Goal: Information Seeking & Learning: Learn about a topic

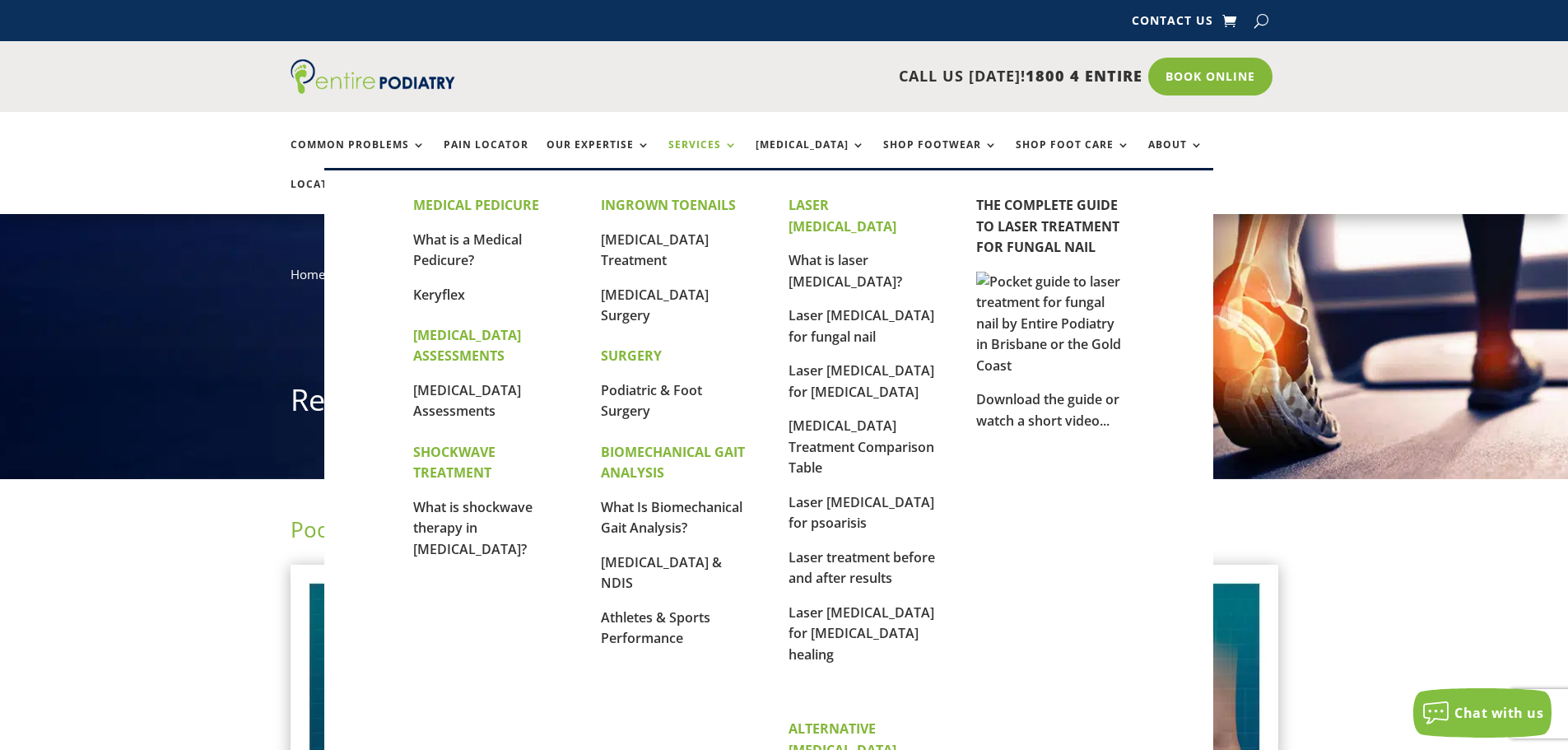
click at [705, 144] on link "Services" at bounding box center [702, 157] width 69 height 35
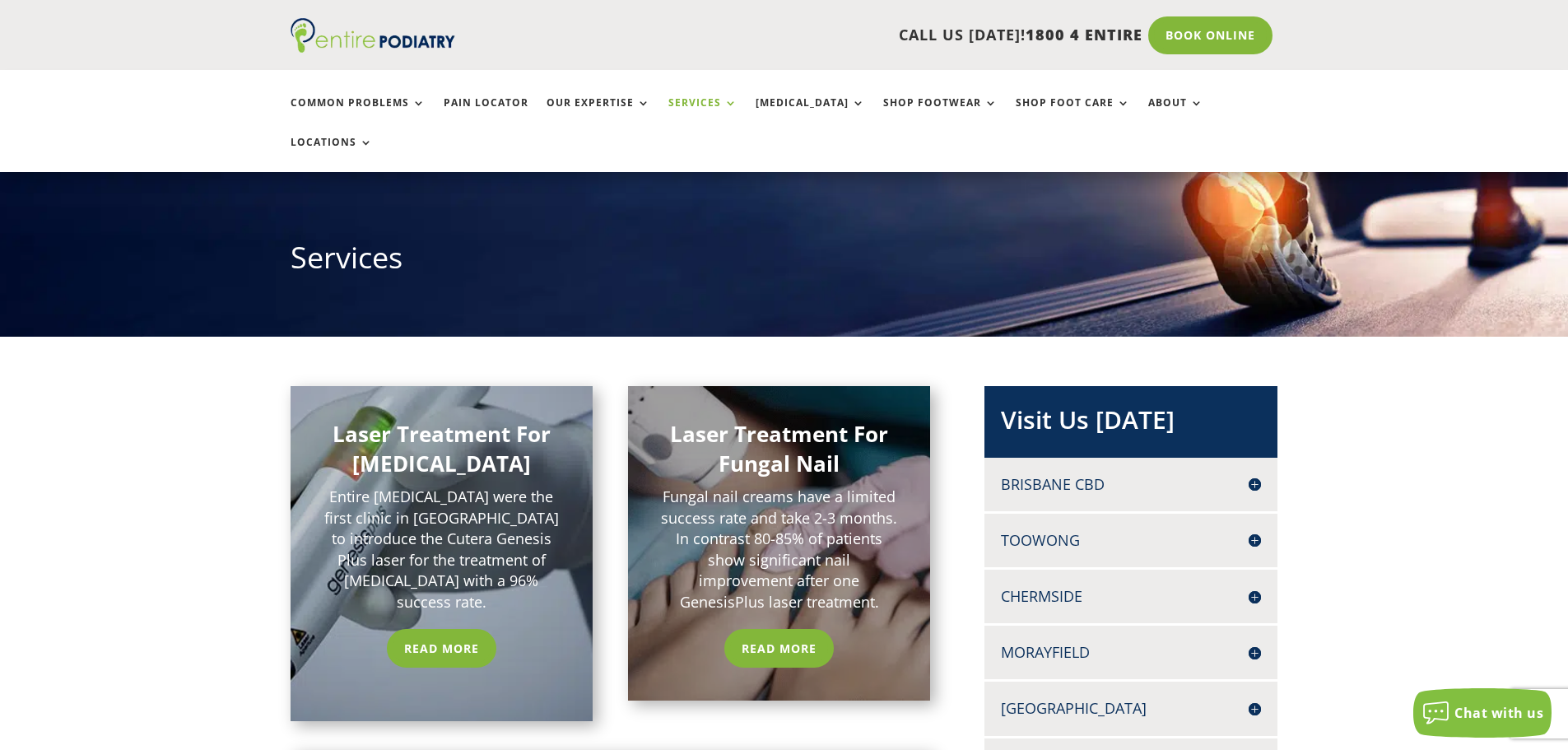
scroll to position [132, 0]
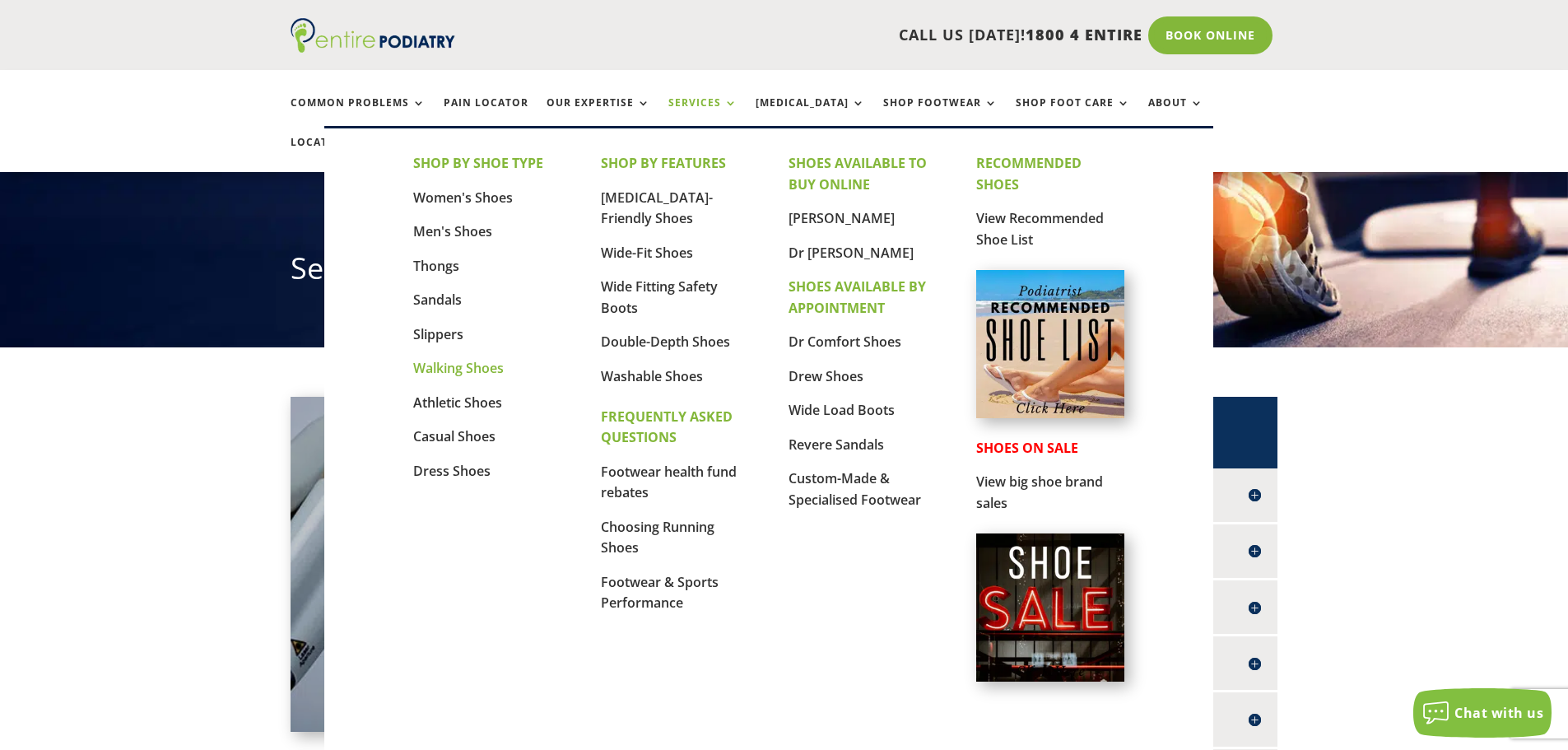
click at [435, 372] on link "Walking Shoes" at bounding box center [458, 368] width 90 height 18
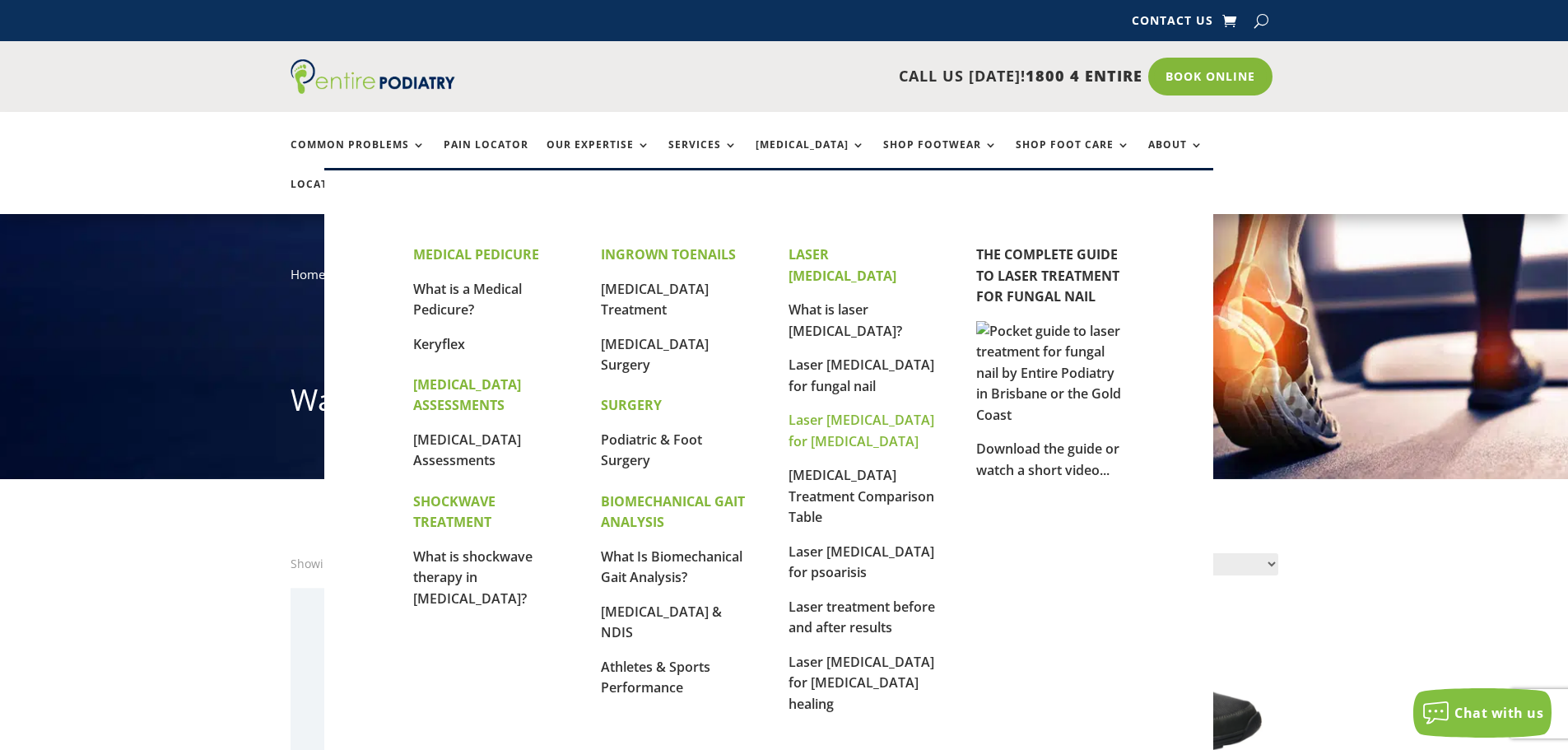
click at [823, 411] on link "Laser [MEDICAL_DATA] for [MEDICAL_DATA]" at bounding box center [861, 430] width 145 height 39
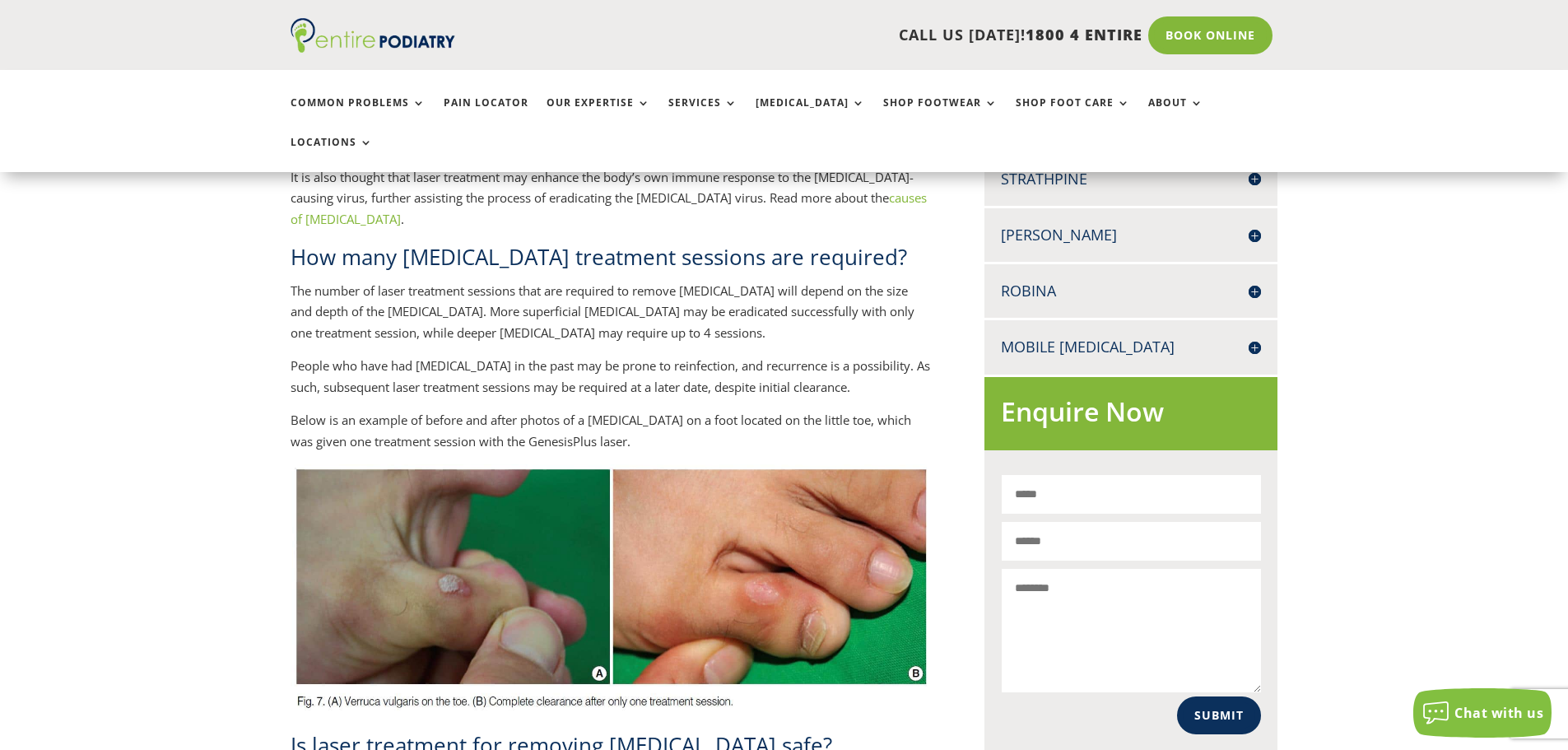
scroll to position [790, 0]
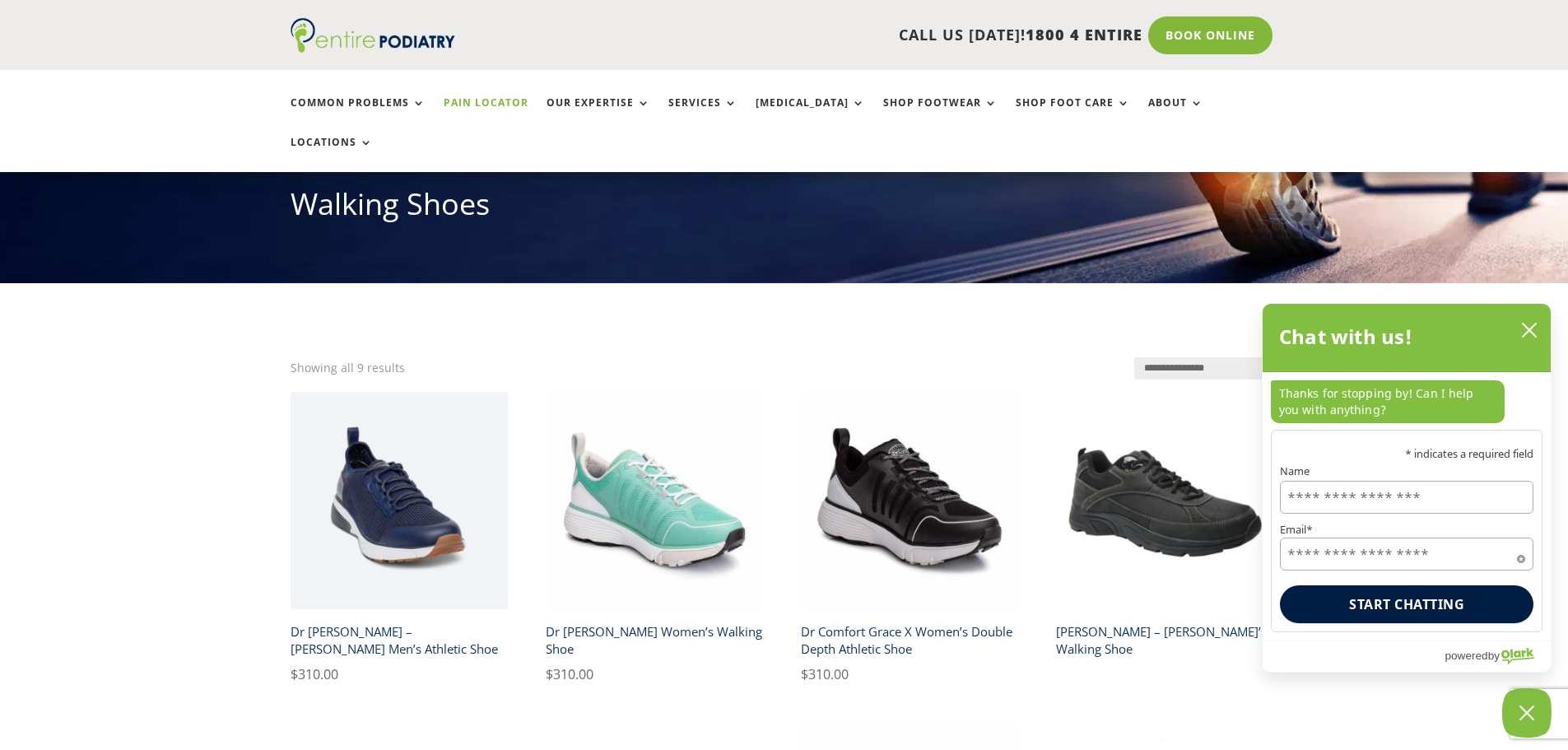
scroll to position [198, 0]
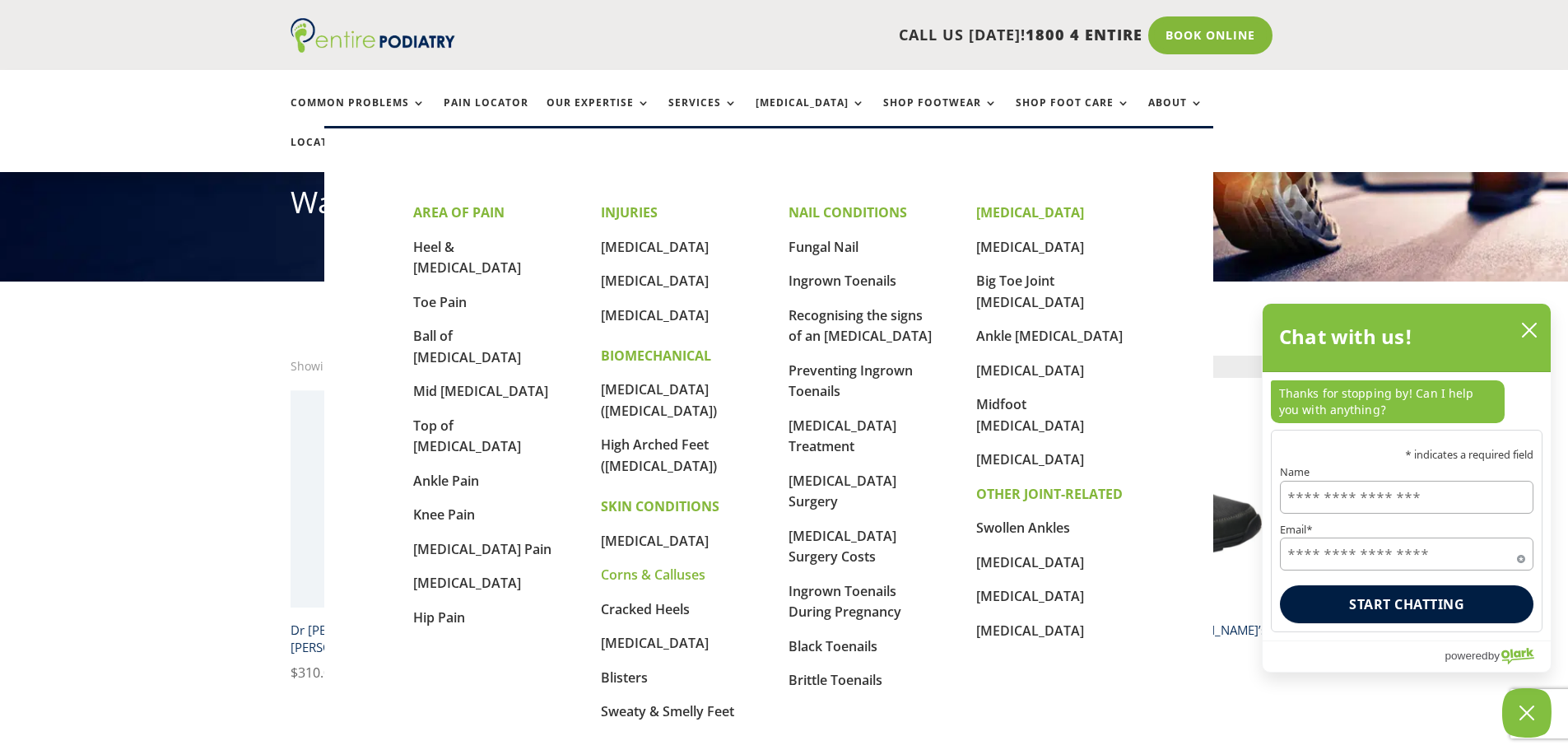
click at [649, 565] on link "Corns & Calluses" at bounding box center [653, 575] width 104 height 18
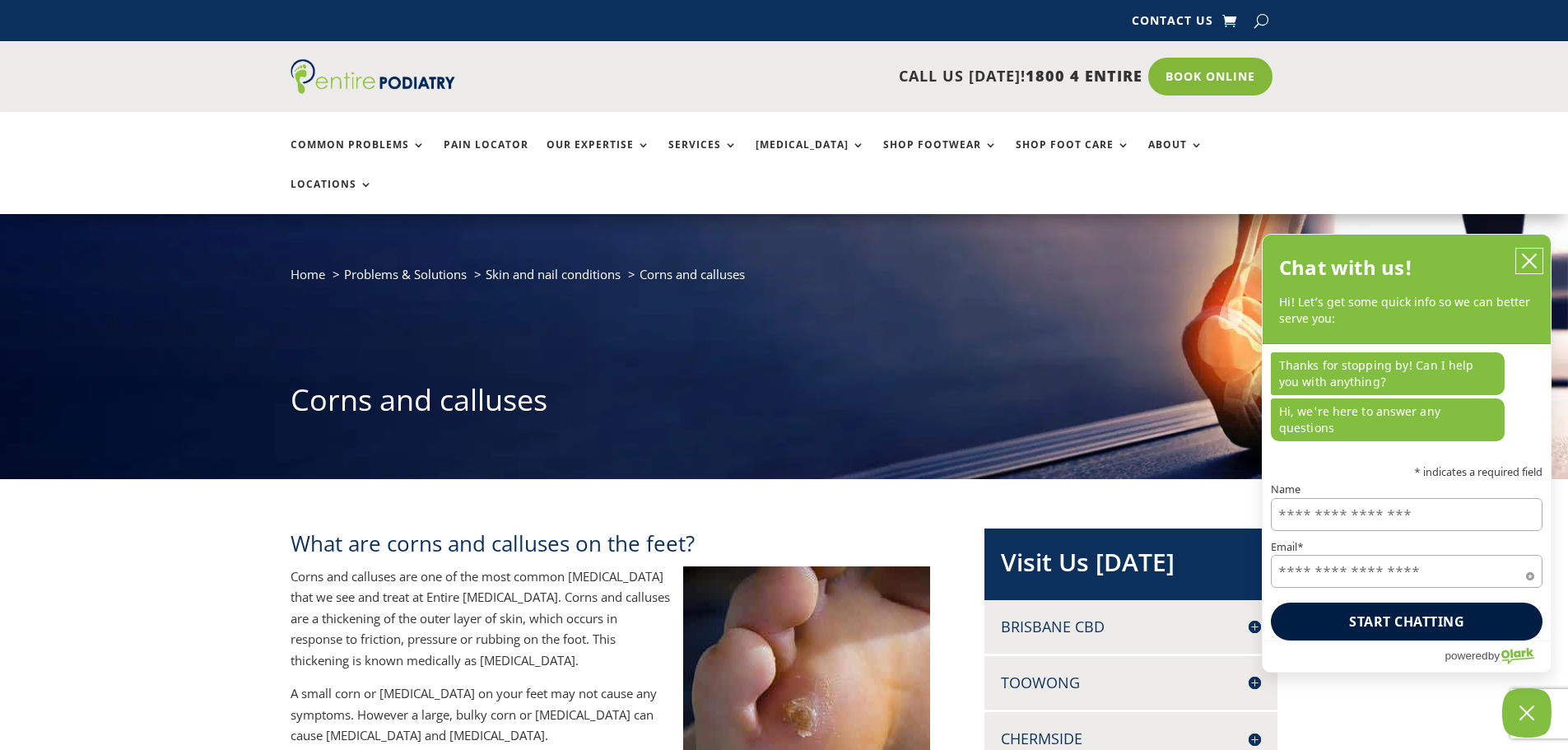
click at [1534, 267] on icon "close chatbox" at bounding box center [1530, 261] width 13 height 13
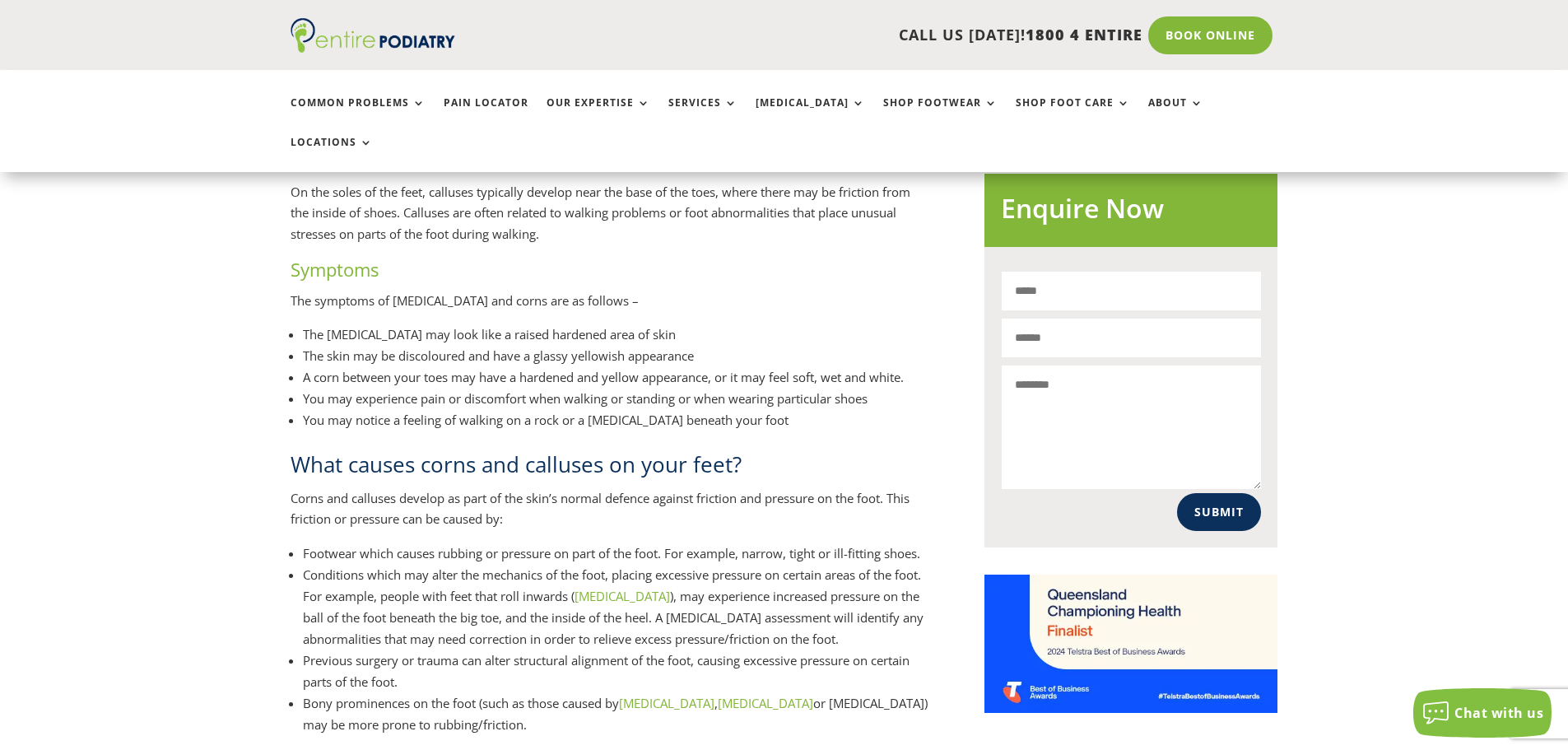
scroll to position [1120, 0]
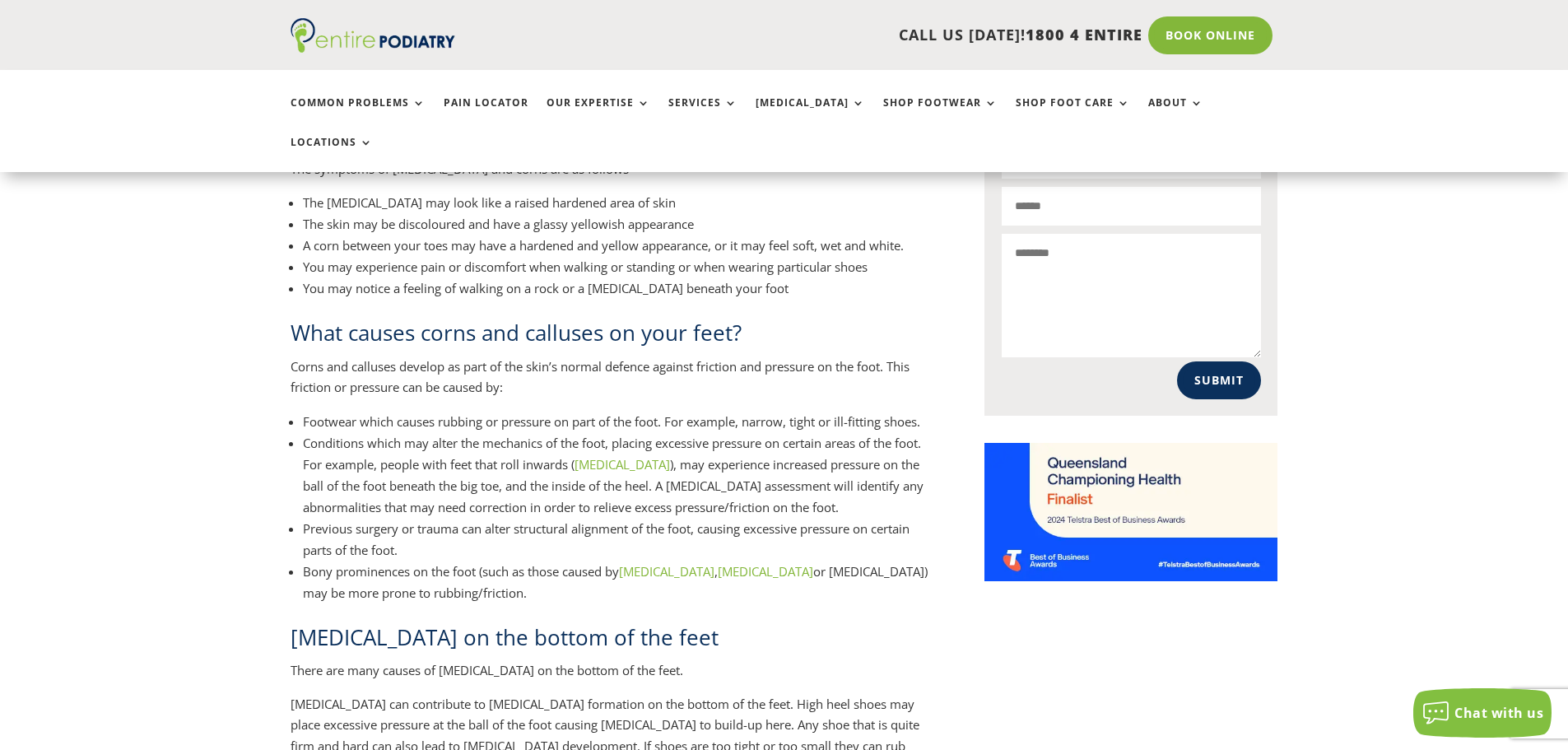
click at [718, 563] on link "hammertoe" at bounding box center [766, 571] width 95 height 17
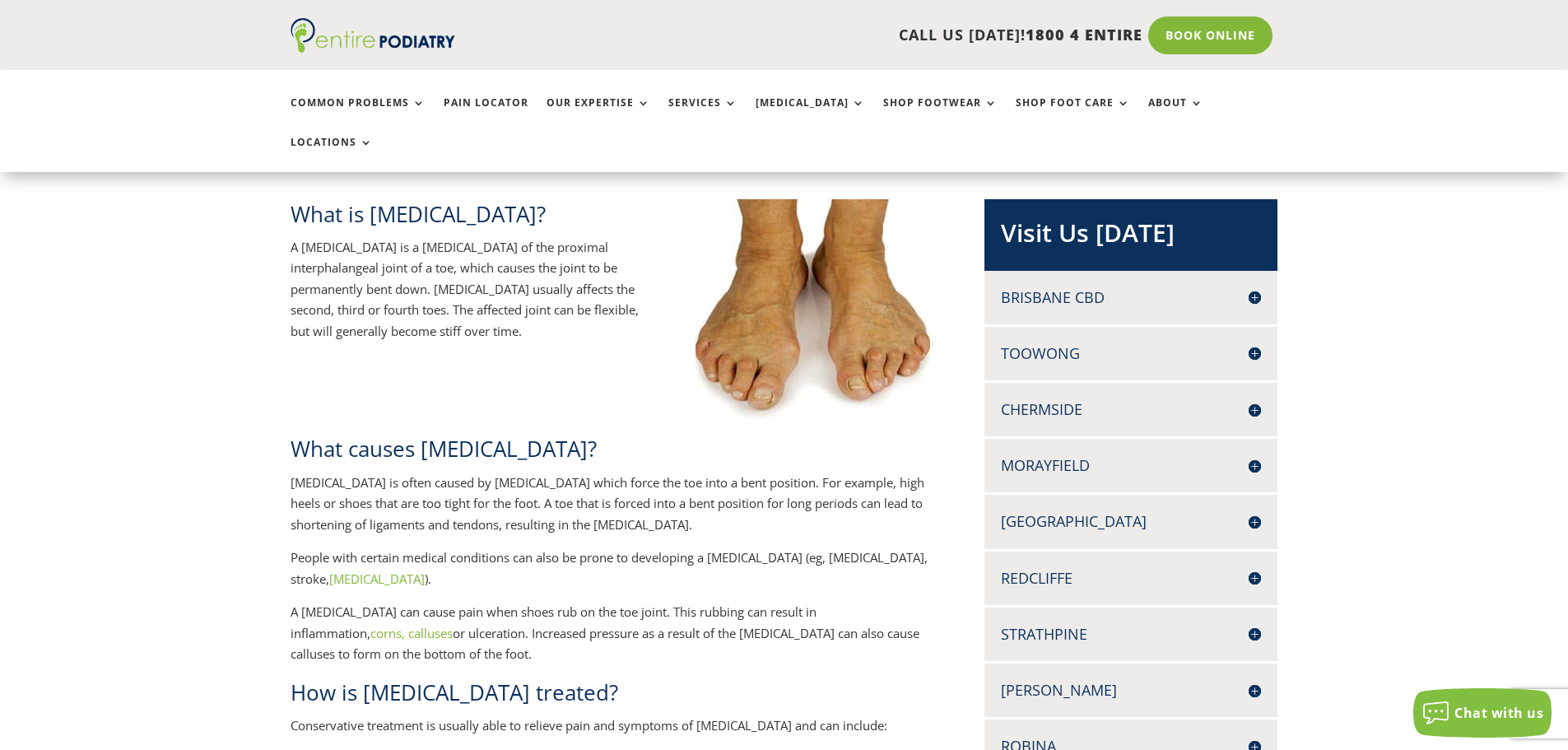
scroll to position [461, 0]
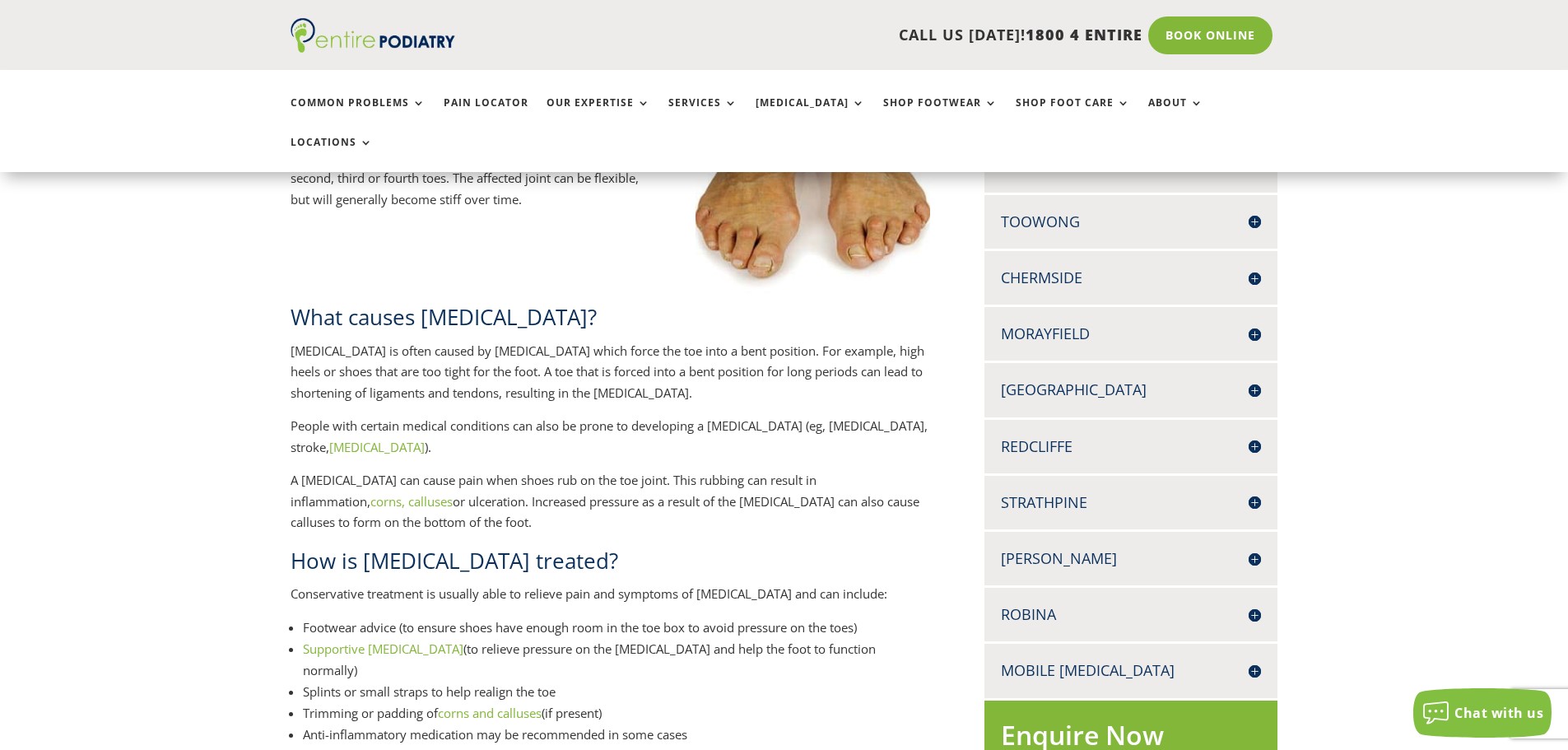
click at [362, 641] on link "Supportive orthotics" at bounding box center [383, 649] width 160 height 17
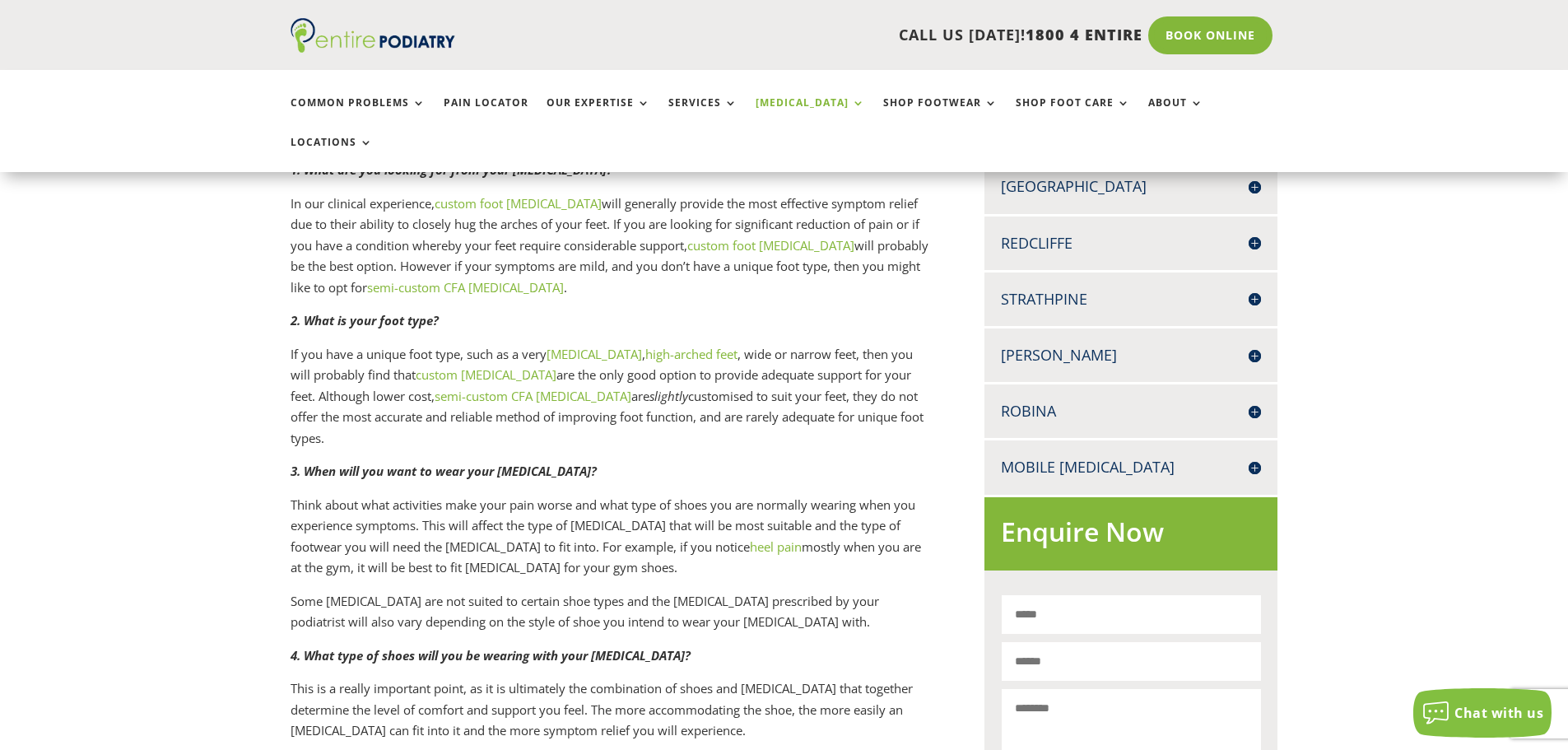
scroll to position [659, 0]
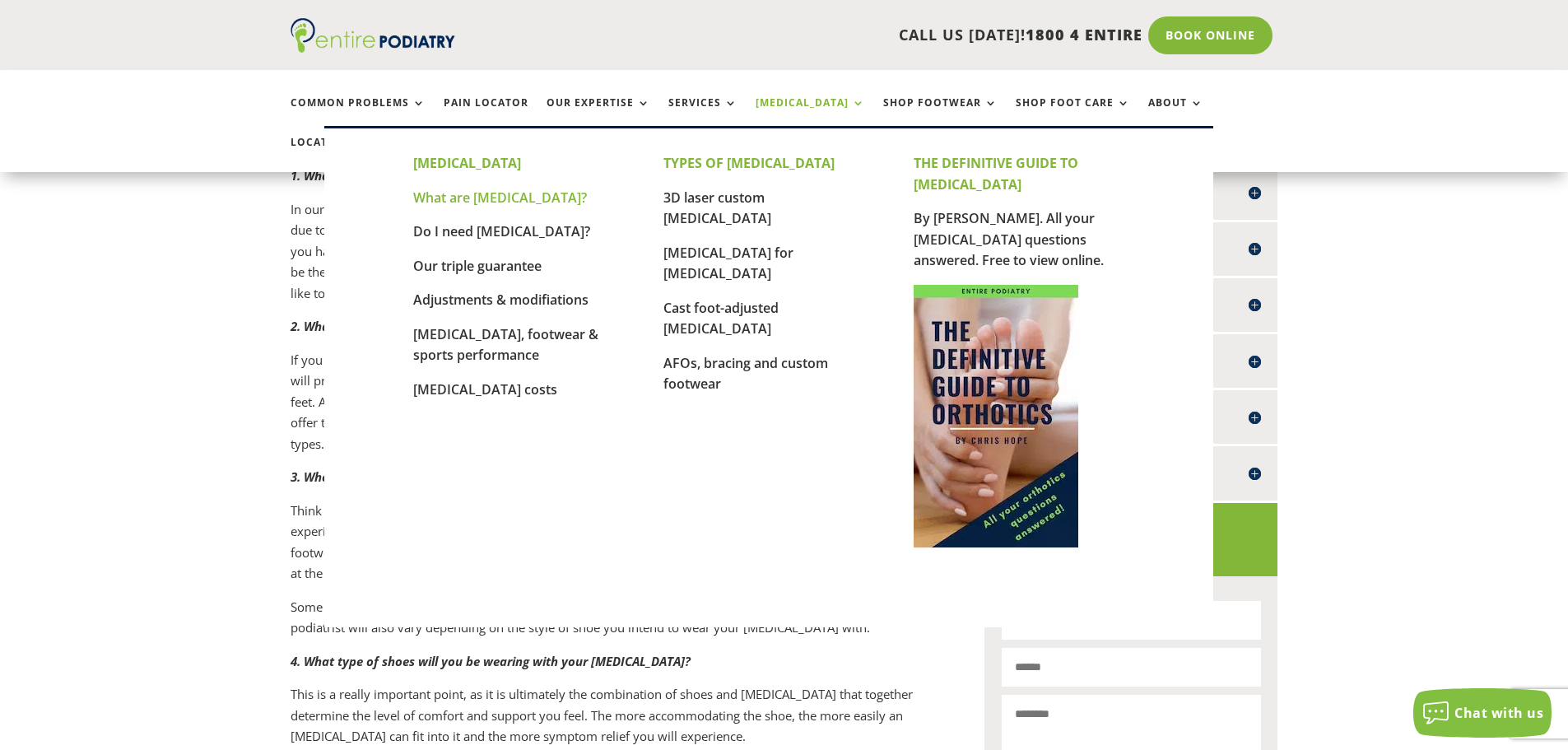
click at [489, 197] on link "What are [MEDICAL_DATA]?" at bounding box center [500, 198] width 174 height 18
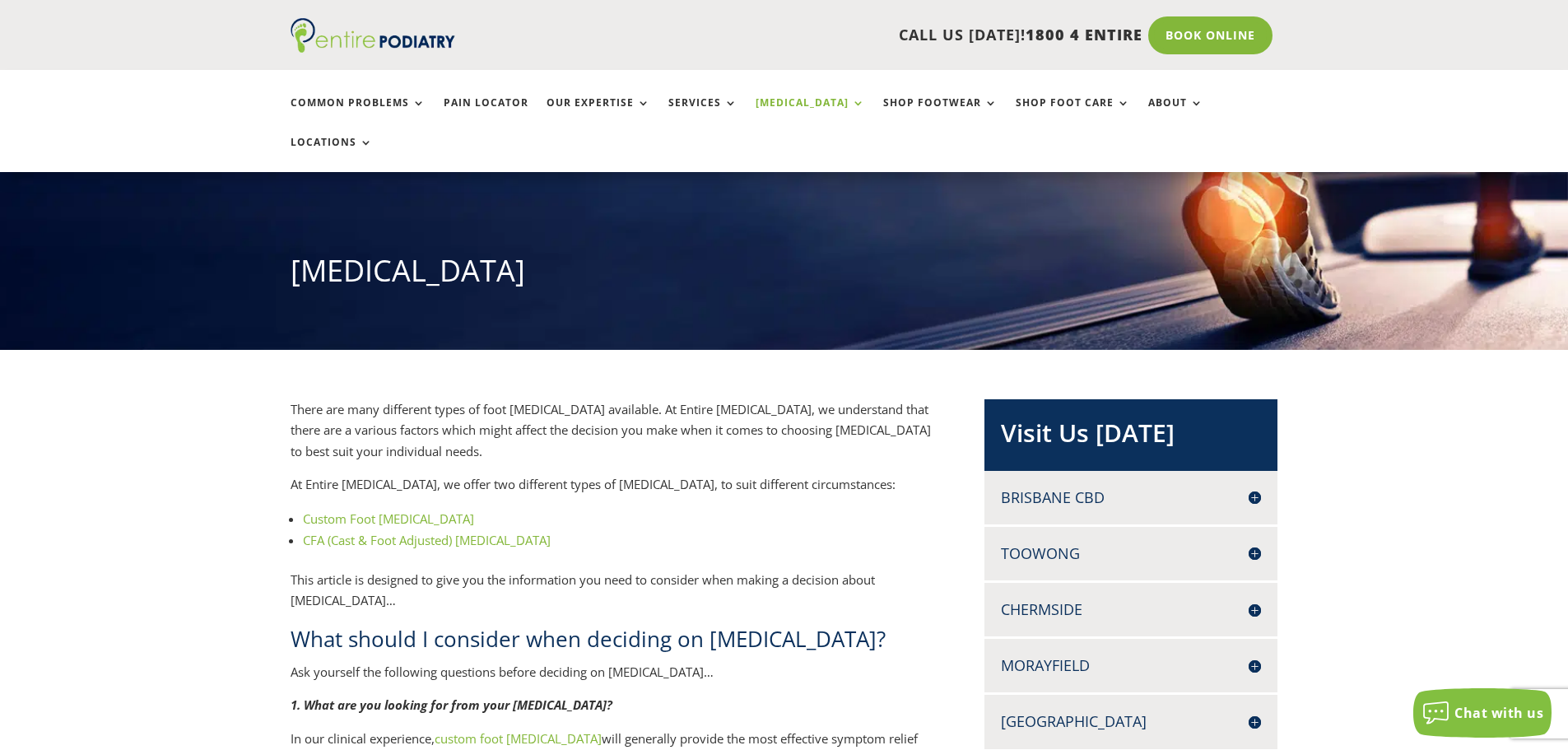
scroll to position [132, 0]
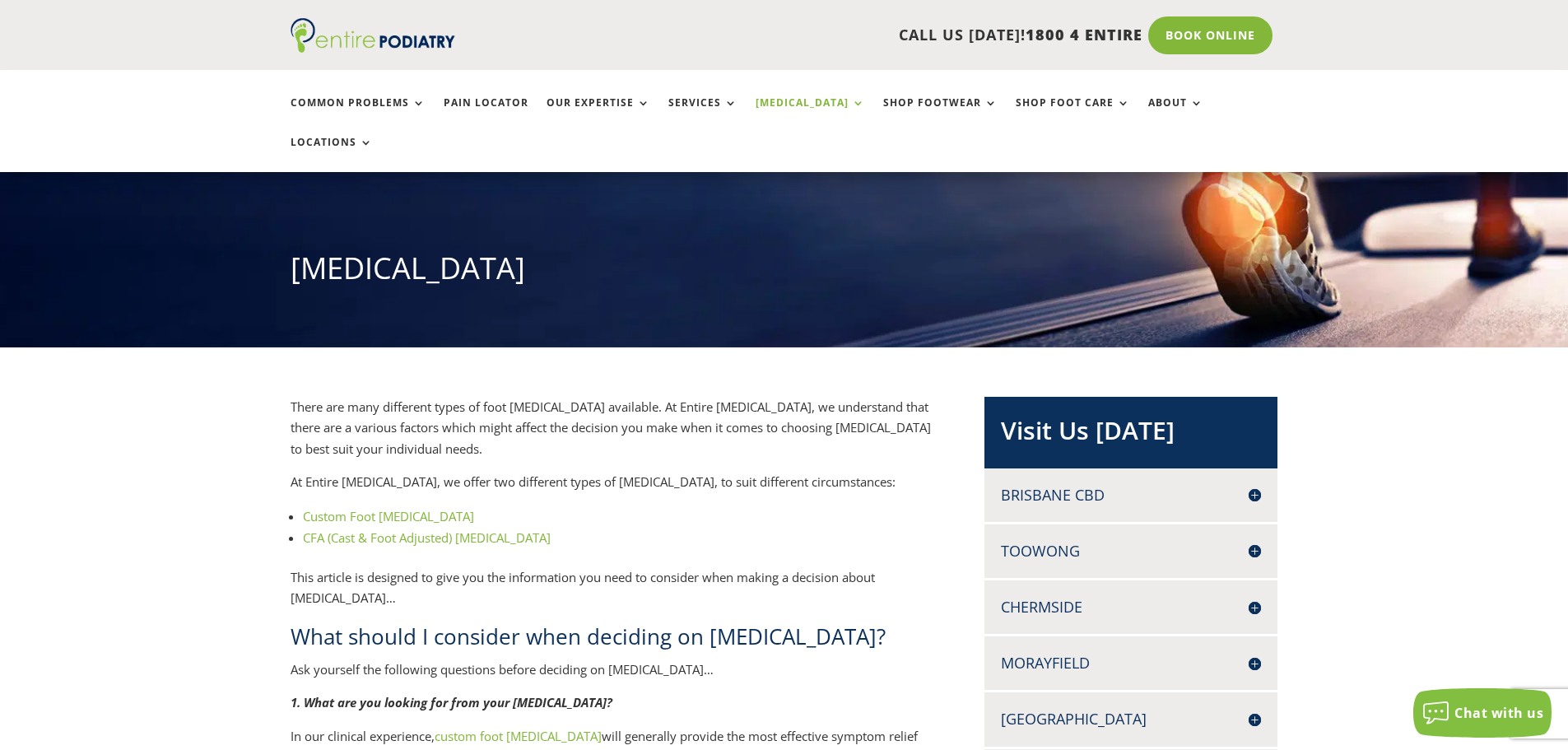
click at [375, 508] on link "Custom Foot Orthotics" at bounding box center [388, 516] width 171 height 17
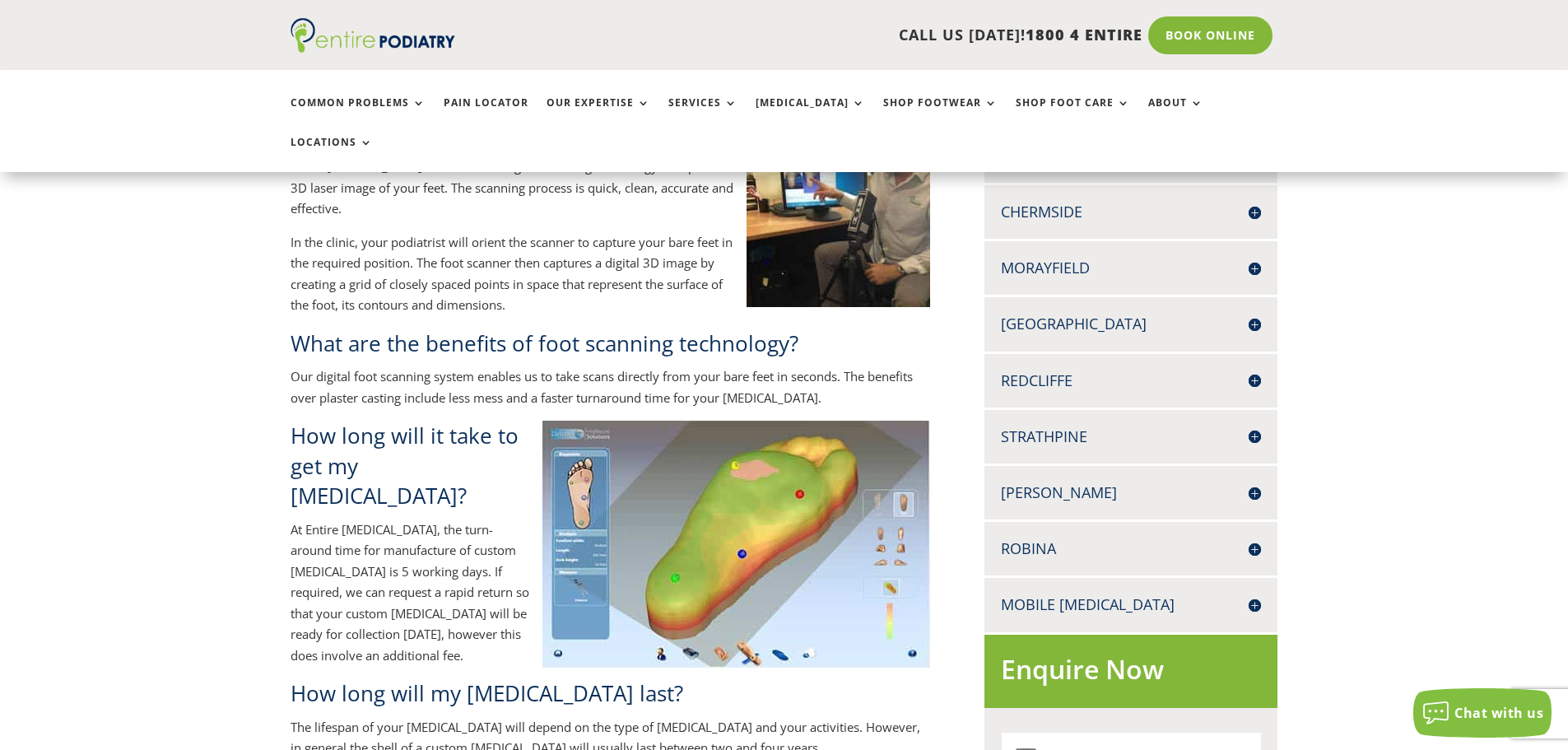
scroll to position [263, 0]
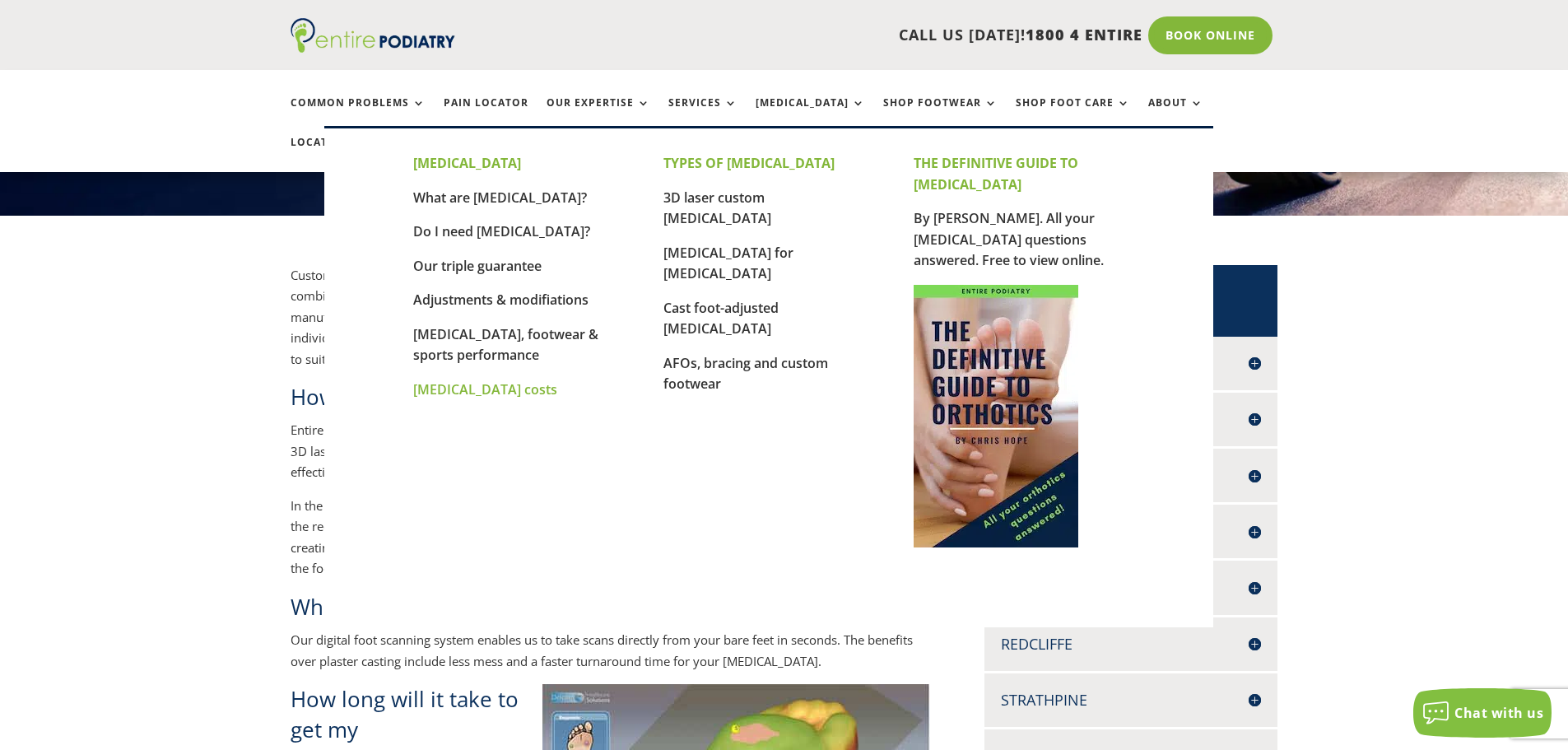
click at [443, 394] on link "[MEDICAL_DATA] costs" at bounding box center [485, 389] width 144 height 18
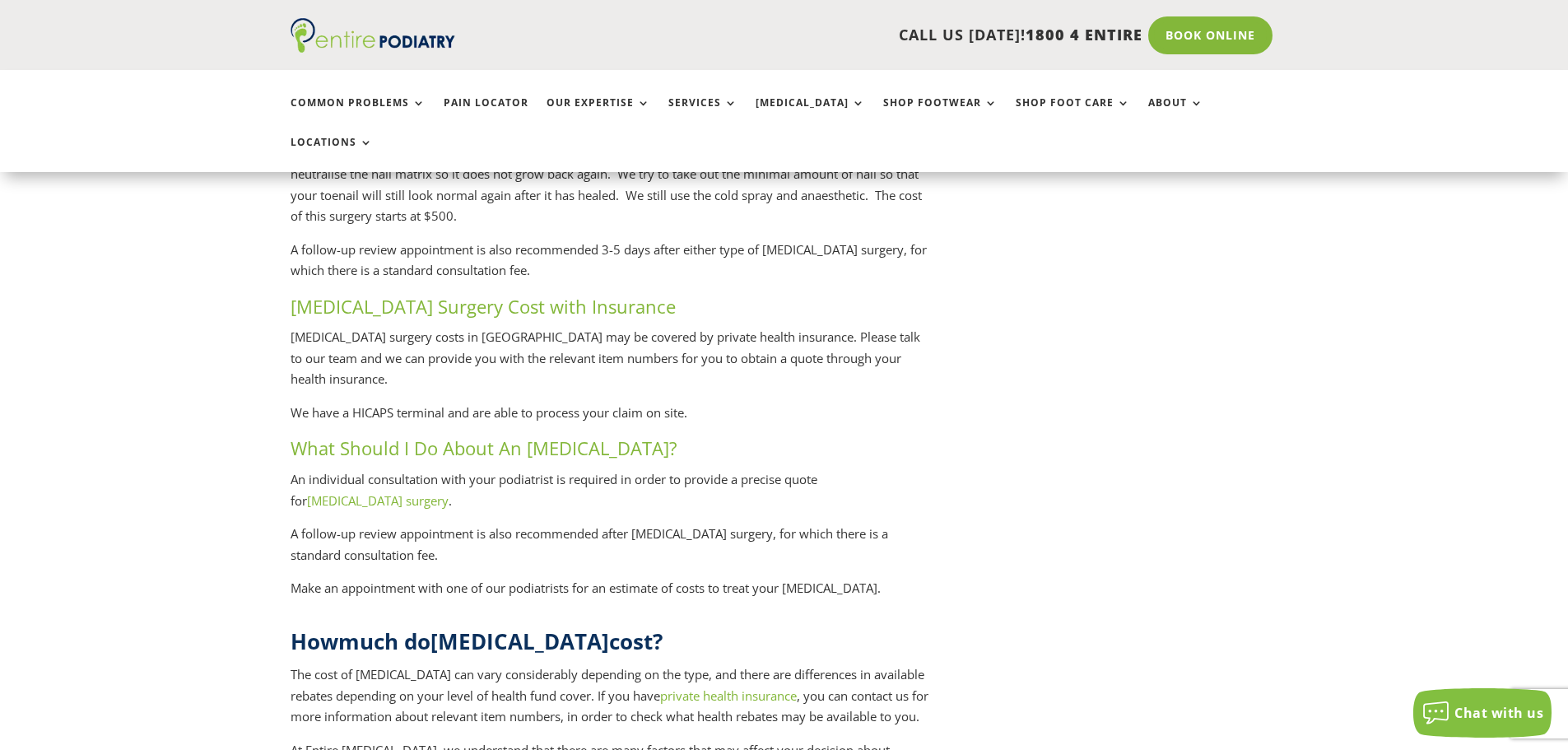
scroll to position [3787, 0]
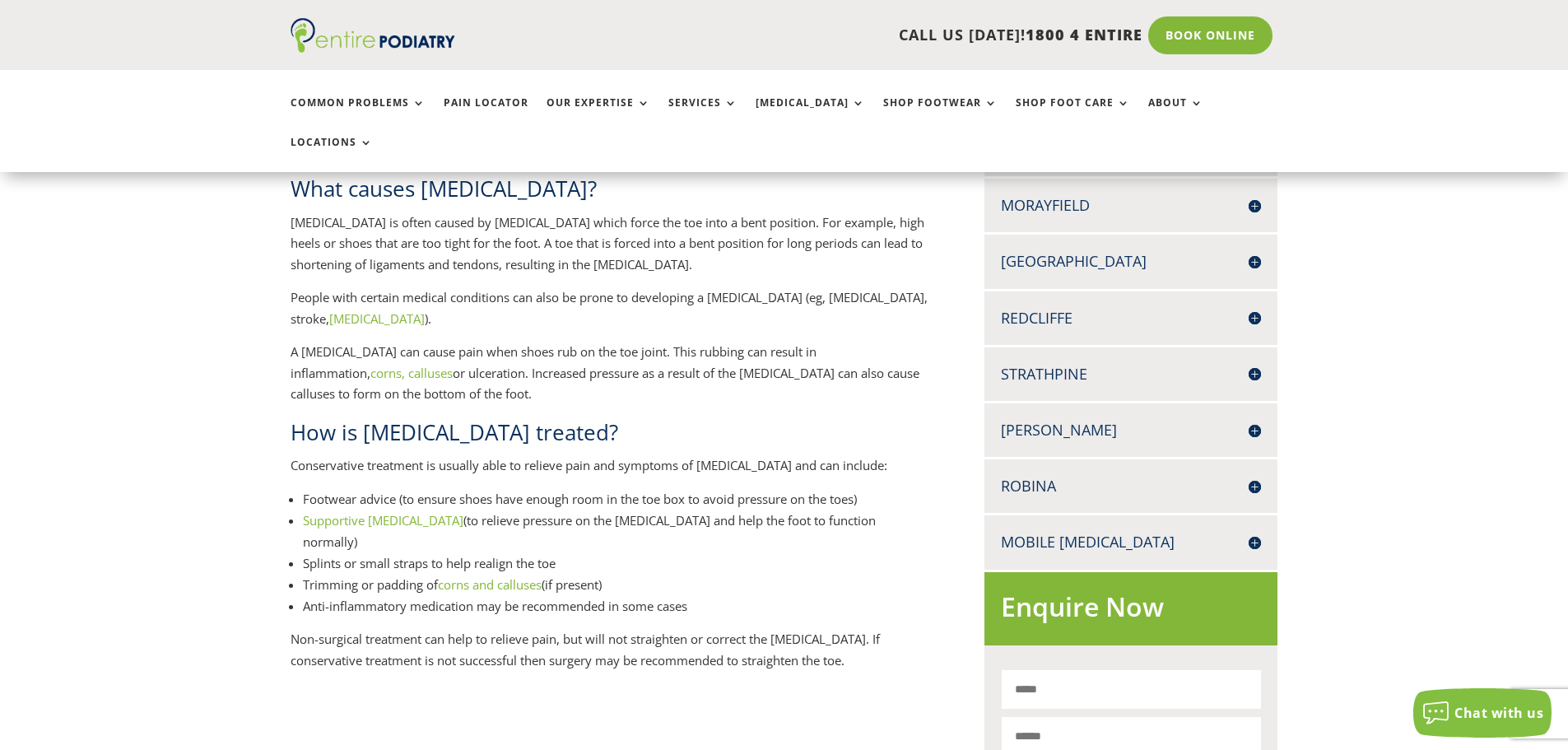
scroll to position [593, 0]
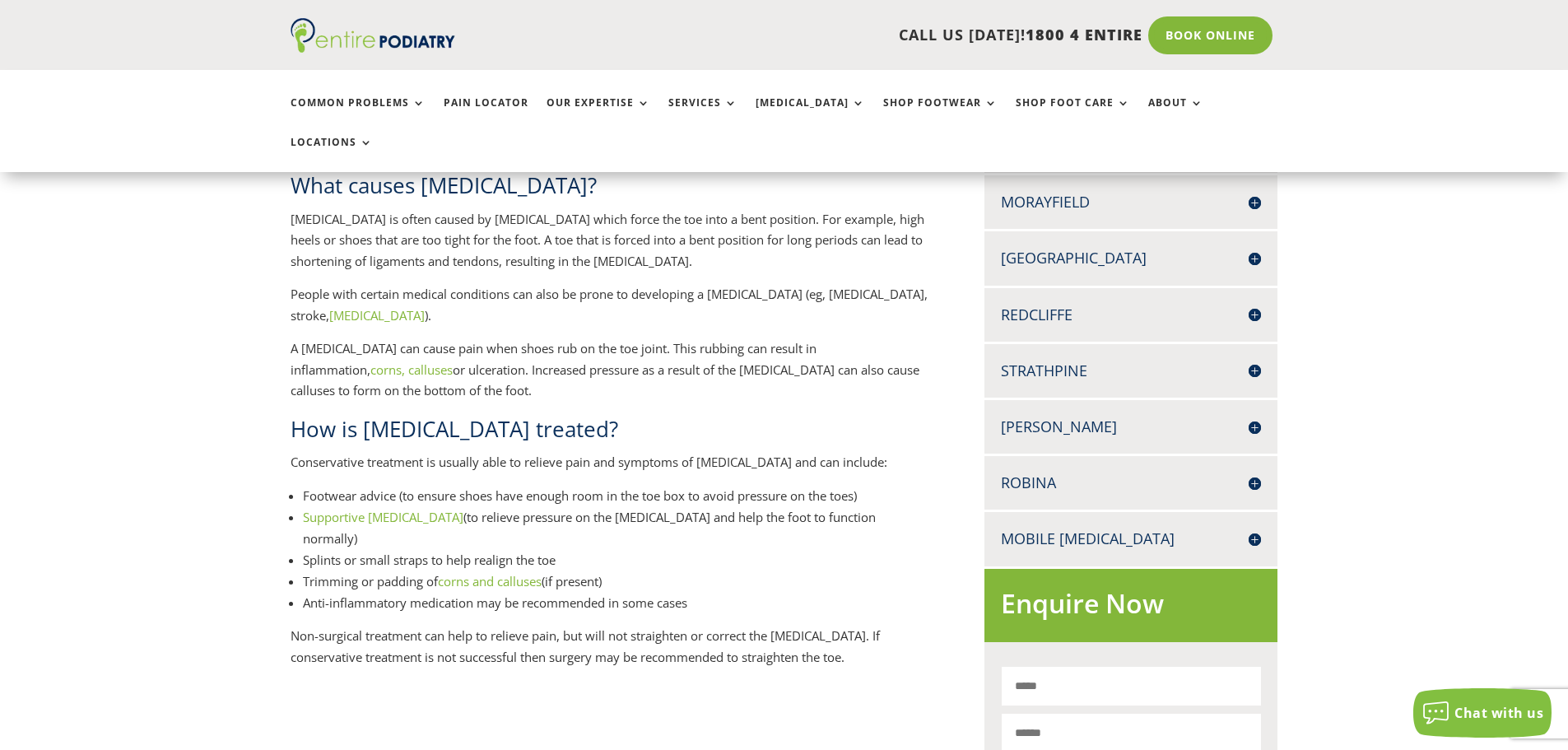
click at [336, 509] on link "Supportive orthotics" at bounding box center [383, 517] width 160 height 17
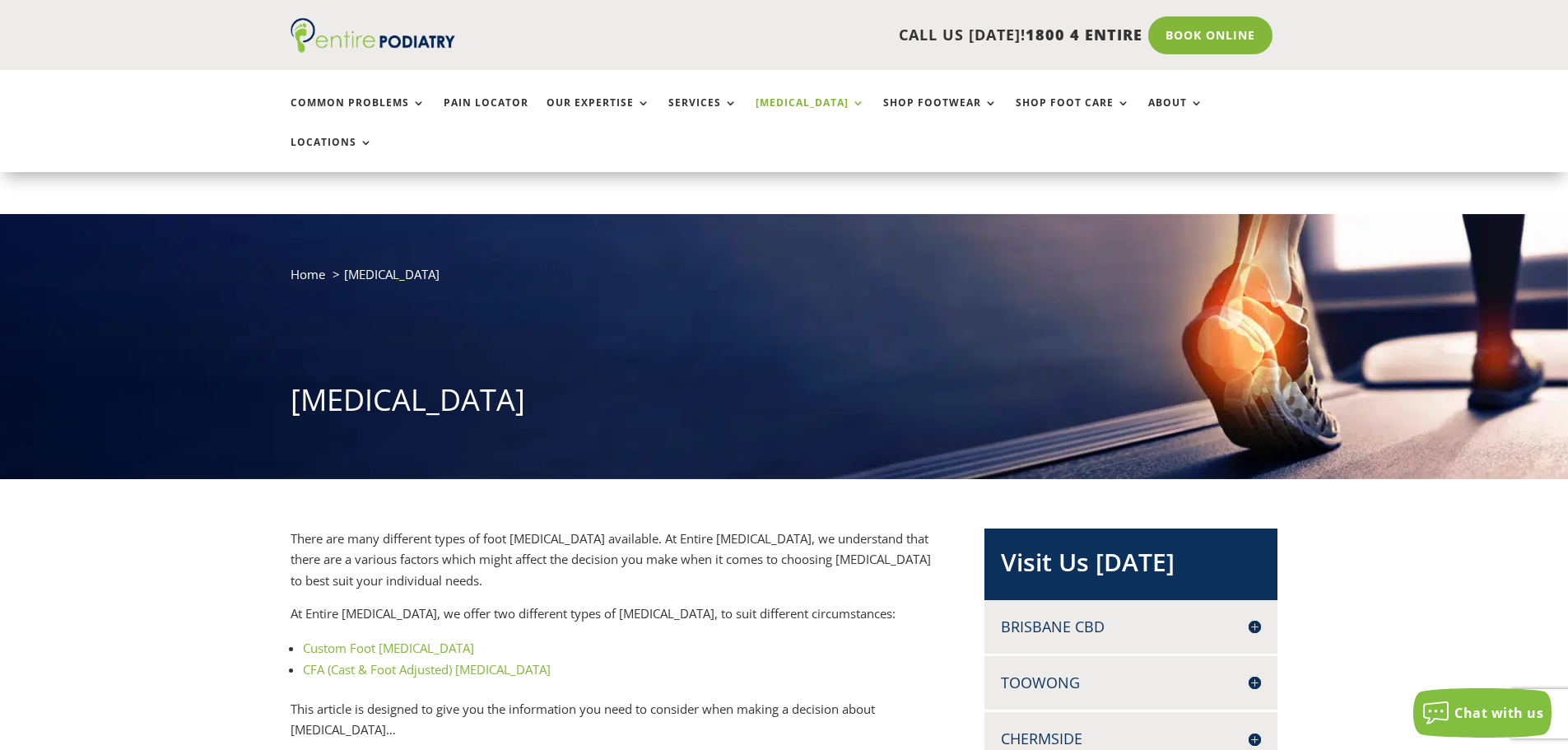
scroll to position [132, 0]
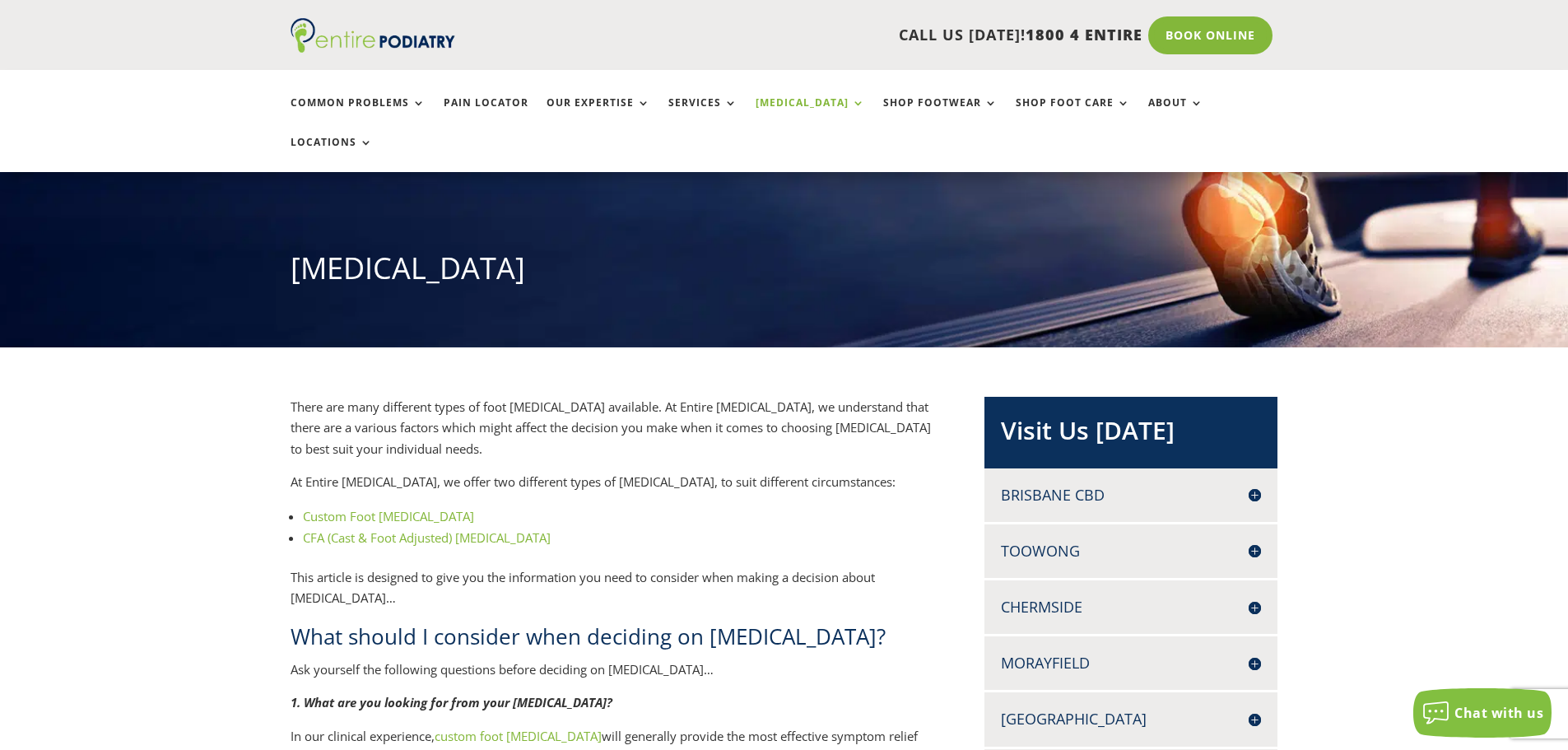
click at [417, 530] on link "CFA (Cast & Foot Adjusted) [MEDICAL_DATA]" at bounding box center [427, 538] width 248 height 17
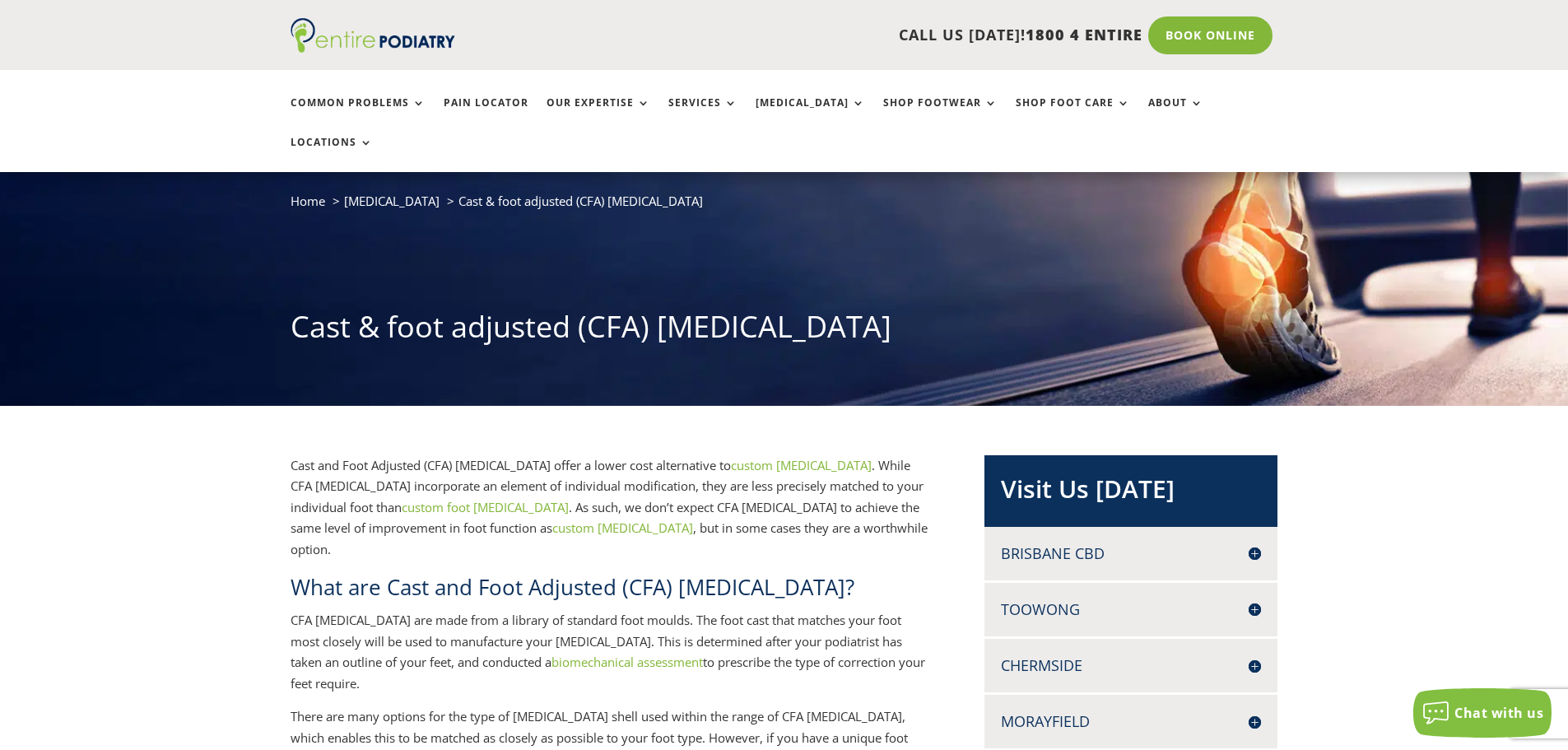
scroll to position [66, 0]
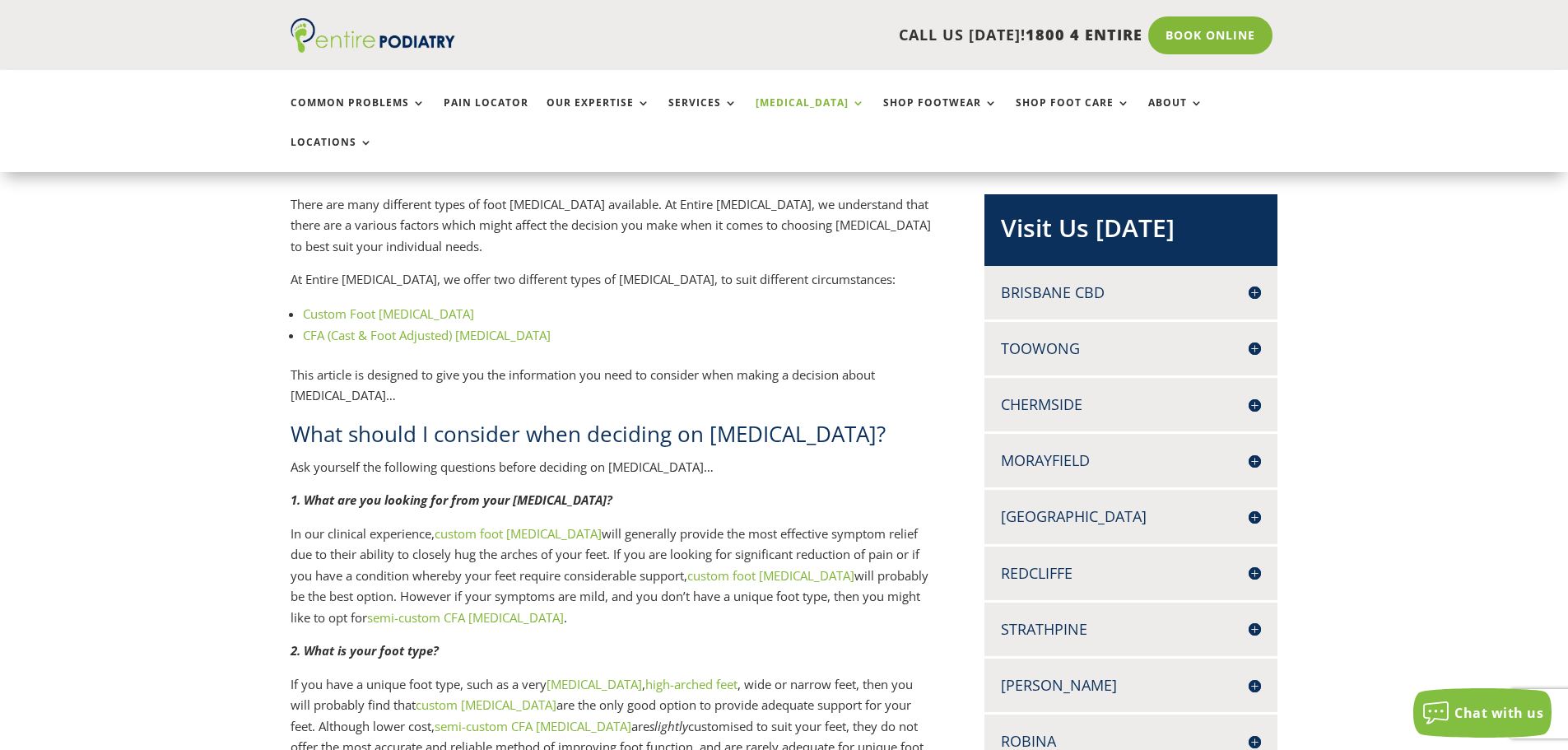
scroll to position [329, 0]
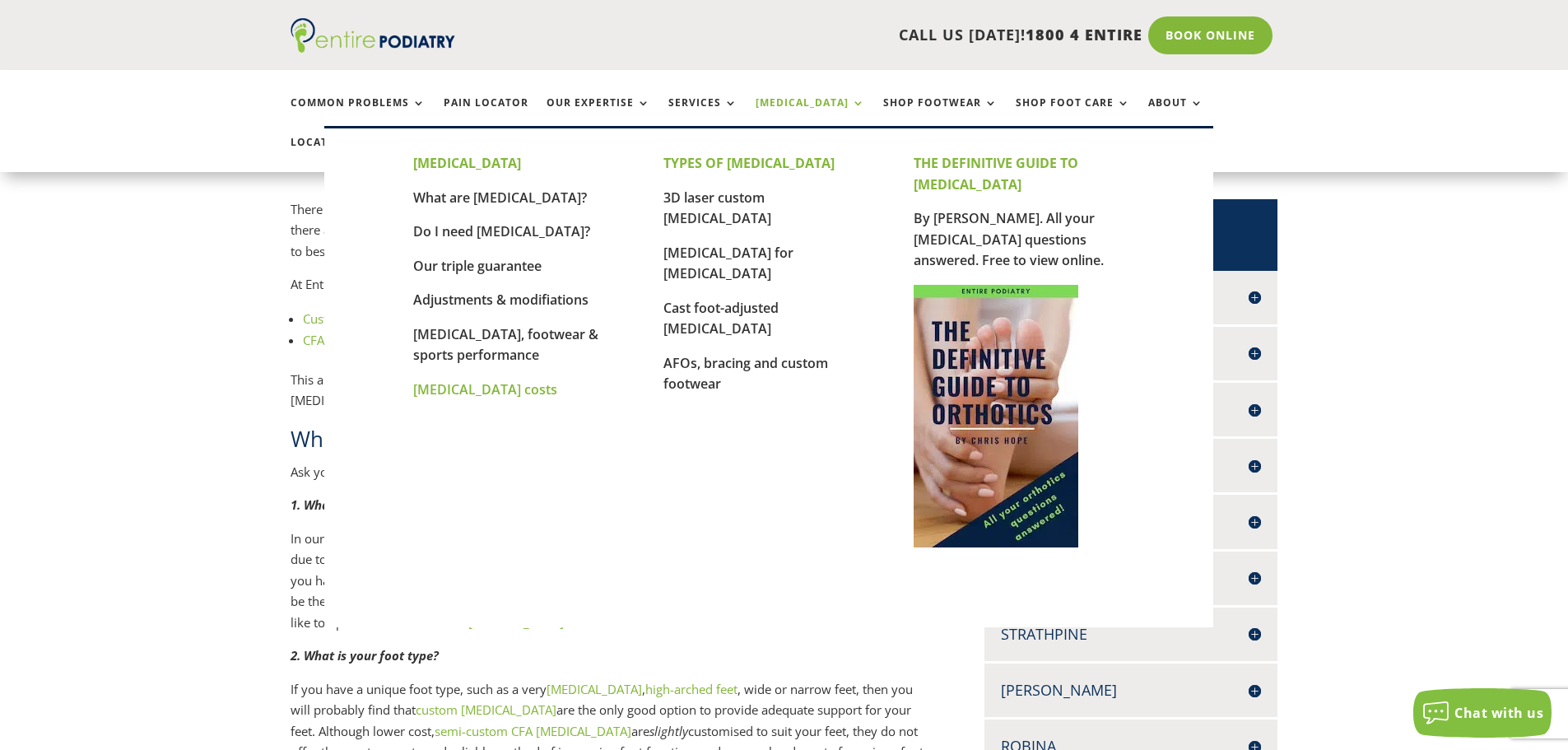
click at [480, 388] on link "[MEDICAL_DATA] costs" at bounding box center [485, 389] width 144 height 18
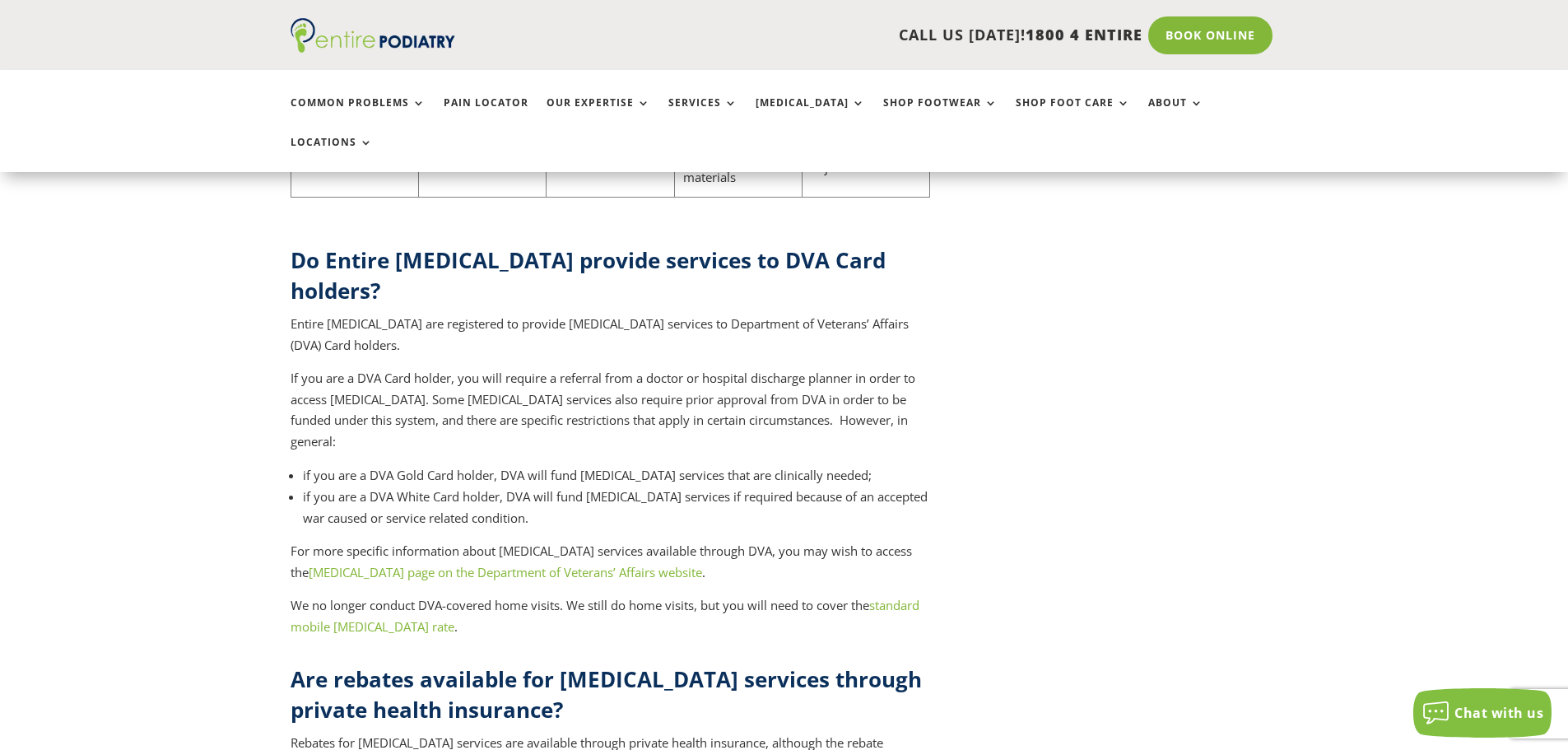
scroll to position [5829, 0]
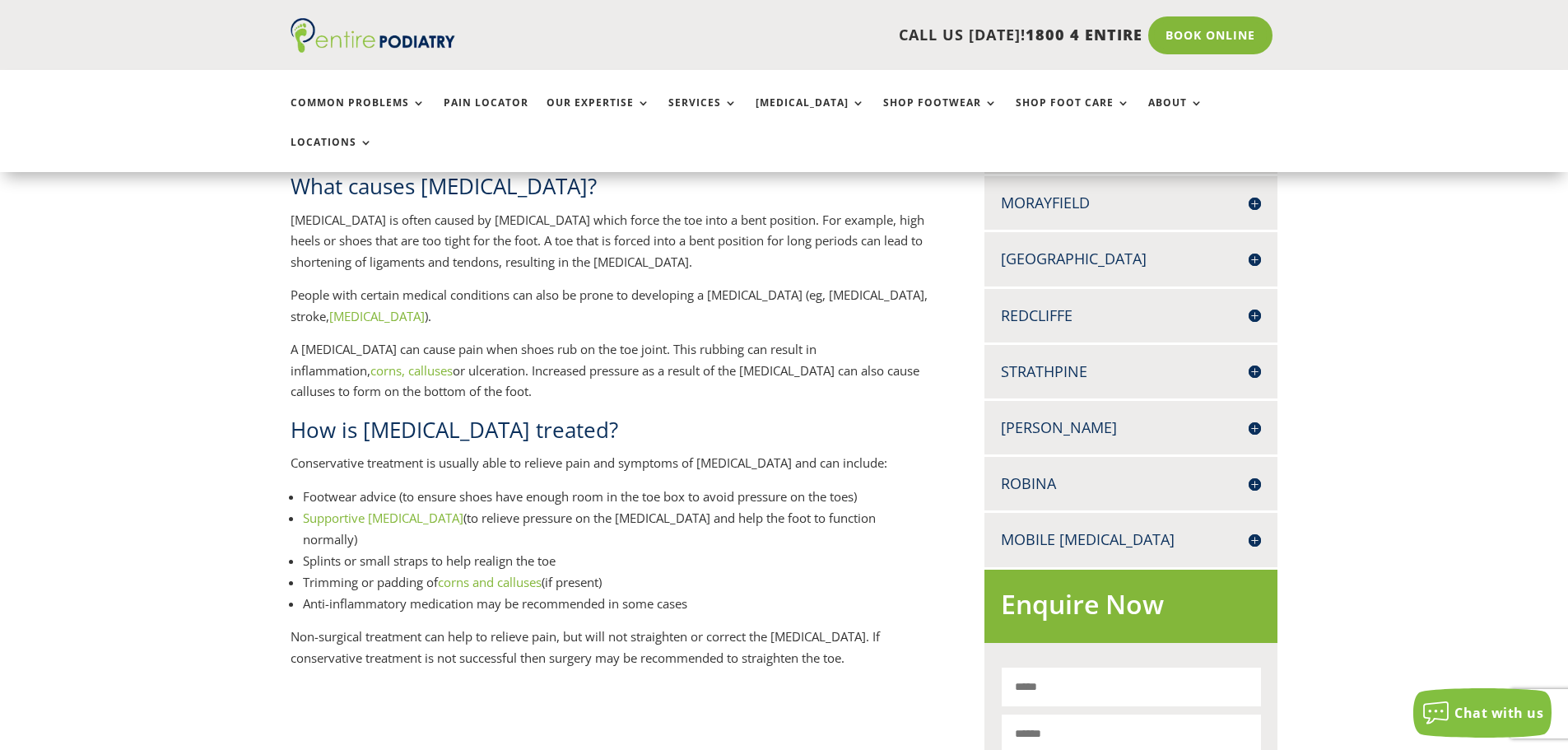
scroll to position [591, 0]
click at [488, 575] on link "corns and calluses" at bounding box center [489, 583] width 104 height 17
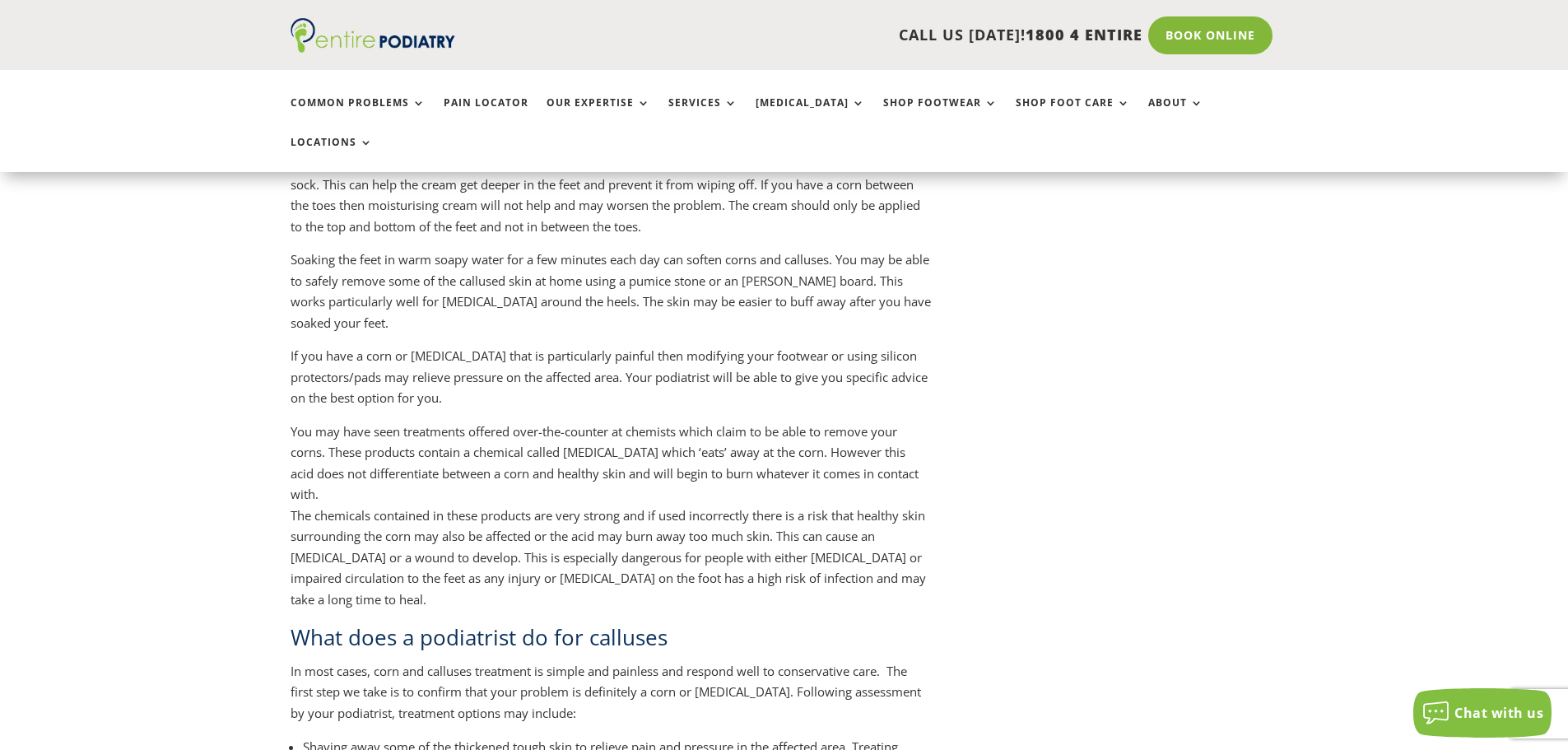
scroll to position [3951, 0]
